Goal: Task Accomplishment & Management: Use online tool/utility

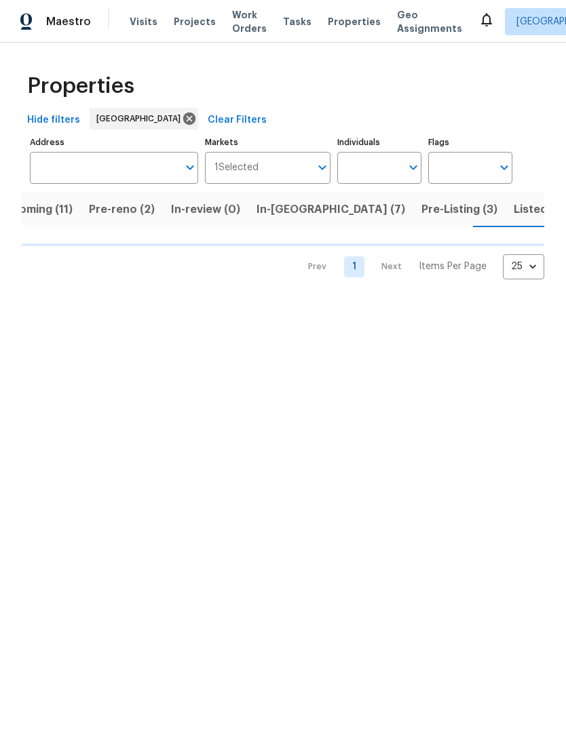
scroll to position [0, 34]
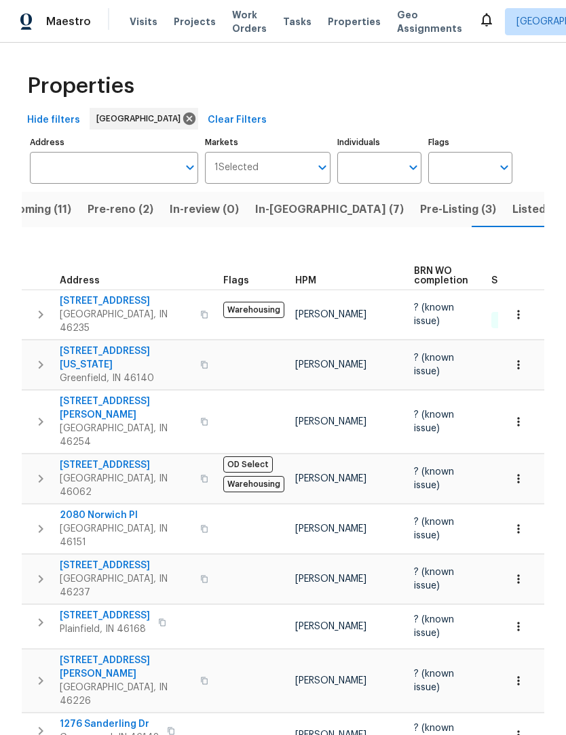
click at [247, 29] on span "Work Orders" at bounding box center [249, 21] width 35 height 27
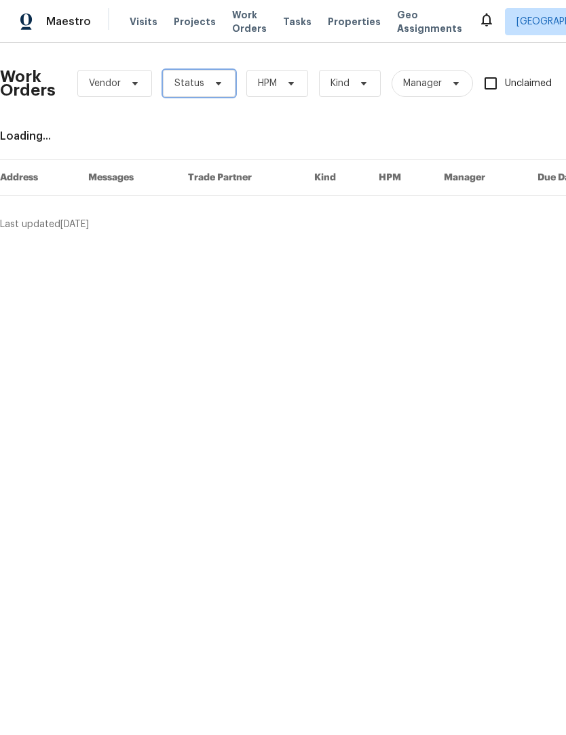
click at [190, 85] on span "Status" at bounding box center [189, 84] width 30 height 14
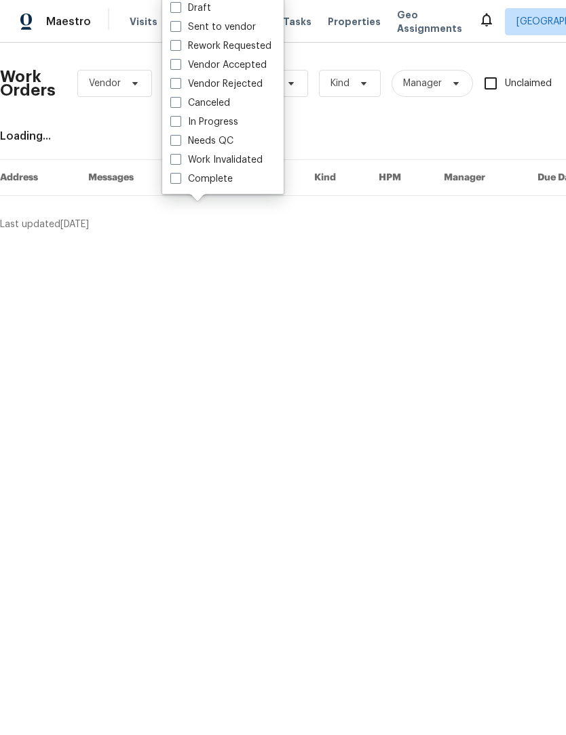
click at [175, 145] on span at bounding box center [175, 140] width 11 height 11
click at [175, 143] on input "Needs QC" at bounding box center [174, 138] width 9 height 9
checkbox input "true"
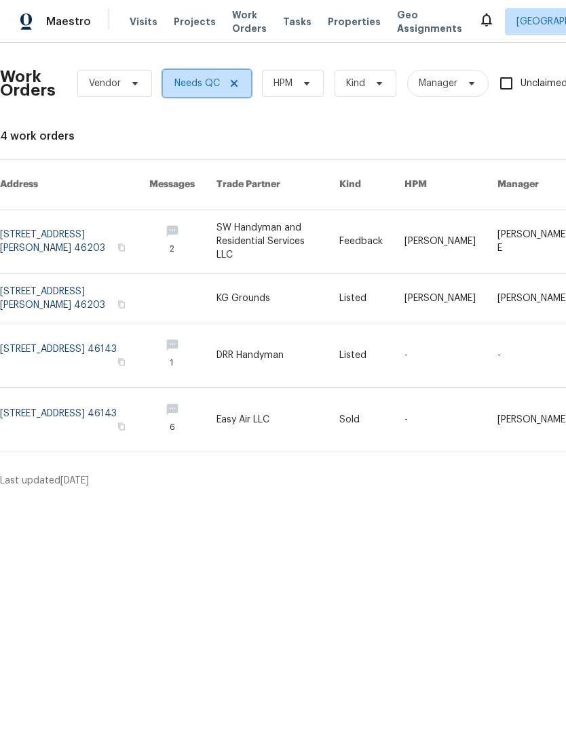
click at [225, 82] on span at bounding box center [232, 83] width 15 height 11
